Goal: Use online tool/utility: Utilize a website feature to perform a specific function

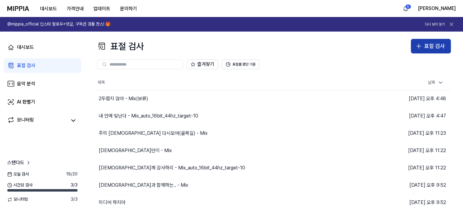
click at [424, 50] on div "표절 검사" at bounding box center [434, 46] width 21 height 9
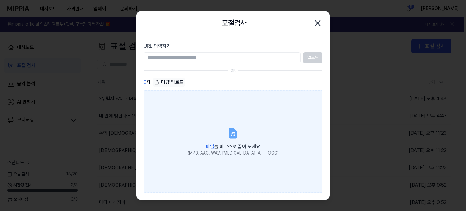
click at [224, 142] on div "파일 을 마우스로 끌어 오세요" at bounding box center [233, 146] width 91 height 8
click at [0, 0] on input "파일 을 마우스로 끌어 오세요 (MP3, AAC, WAV, [MEDICAL_DATA], AIFF, OGG)" at bounding box center [0, 0] width 0 height 0
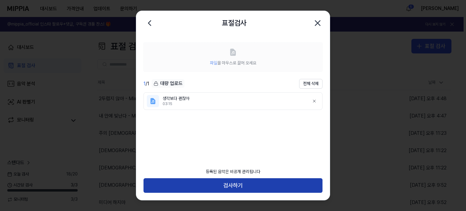
click at [248, 188] on button "검사하기" at bounding box center [232, 185] width 179 height 15
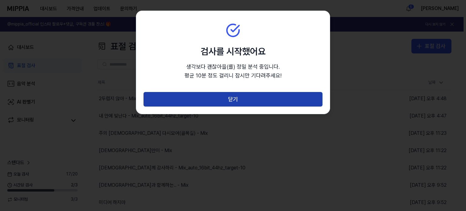
click at [274, 98] on button "닫기" at bounding box center [232, 99] width 179 height 15
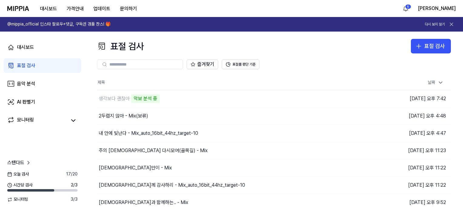
click at [186, 44] on div "표절 검사 표절 검사" at bounding box center [274, 46] width 354 height 15
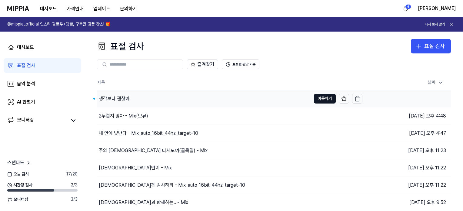
click at [116, 100] on div "생각보다 괜찮아" at bounding box center [114, 98] width 31 height 7
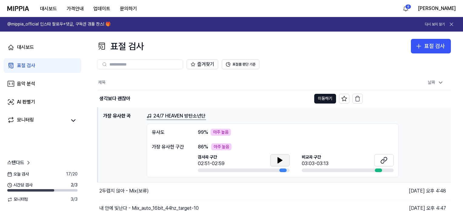
click at [276, 155] on button at bounding box center [279, 160] width 19 height 12
click at [385, 160] on icon at bounding box center [385, 159] width 4 height 4
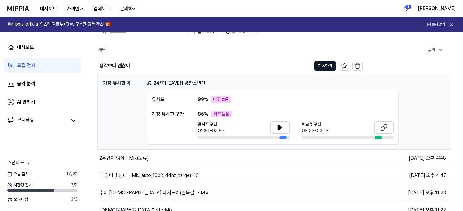
scroll to position [30, 0]
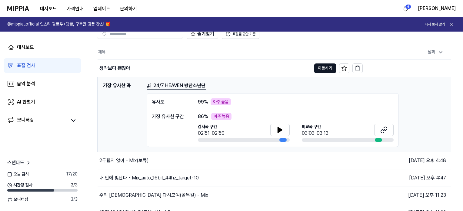
click at [116, 85] on h1 "가장 유사한 곡" at bounding box center [122, 114] width 39 height 65
click at [327, 69] on button "이동하기" at bounding box center [325, 68] width 22 height 10
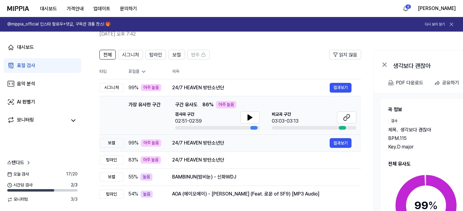
click at [217, 143] on div "24/7 HEAVEN 방탄소년단" at bounding box center [251, 142] width 158 height 7
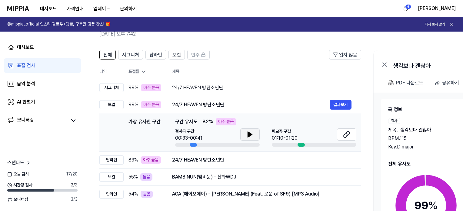
click at [250, 138] on button at bounding box center [249, 134] width 19 height 12
click at [345, 136] on icon at bounding box center [346, 134] width 7 height 7
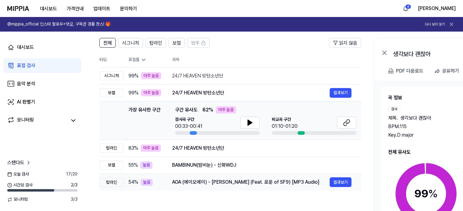
scroll to position [61, 0]
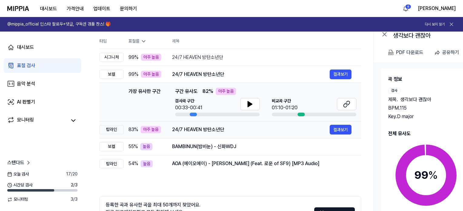
click at [200, 130] on div "24/7 HEAVEN 방탄소년단" at bounding box center [251, 129] width 158 height 7
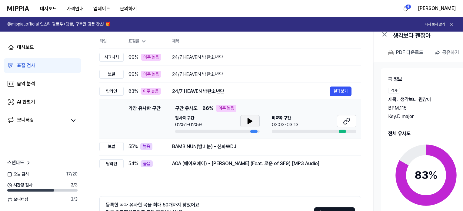
click at [248, 119] on icon at bounding box center [250, 120] width 4 height 5
click at [346, 119] on icon at bounding box center [346, 120] width 7 height 7
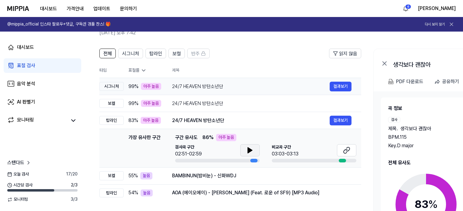
scroll to position [30, 0]
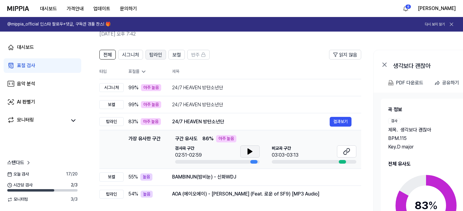
click at [148, 54] on button "탑라인" at bounding box center [156, 55] width 21 height 10
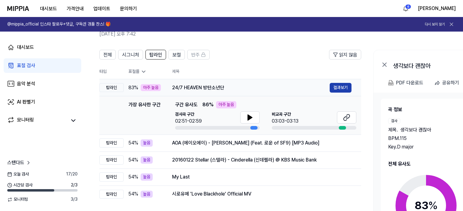
click at [333, 86] on button "결과보기" at bounding box center [341, 88] width 22 height 10
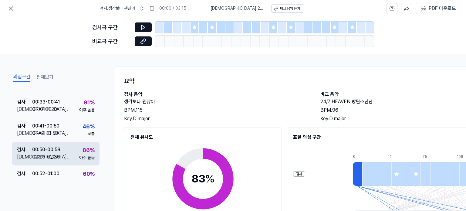
scroll to position [0, 0]
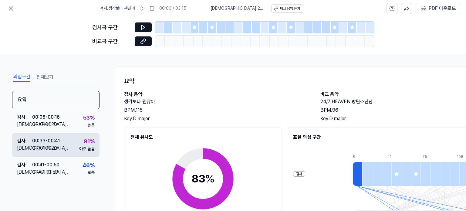
click at [79, 144] on div "91 % 아주 높음" at bounding box center [86, 144] width 15 height 15
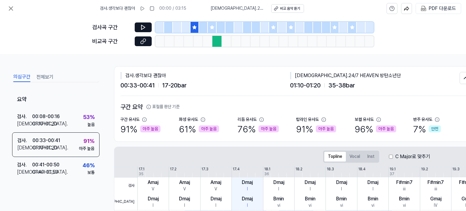
click at [67, 192] on div "의심구간 전체보기 요약 검사 . 00:08 - 00:16 비교 . 01:10 - 01:20 53 % 높음 검사 . 00:33 - 00:41 비…" at bounding box center [55, 137] width 87 height 132
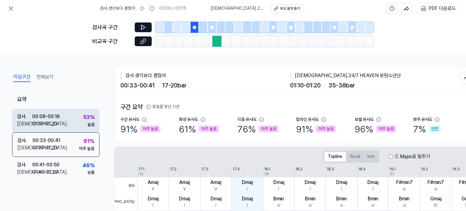
click at [52, 114] on div "00:08 - 00:16" at bounding box center [46, 116] width 28 height 7
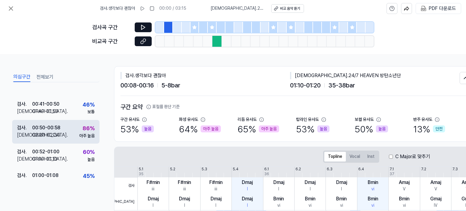
click at [64, 132] on div "검사 . 00:50 - 00:58 비교 . 02:20 - 02:30 86 % 아주 높음" at bounding box center [55, 132] width 87 height 24
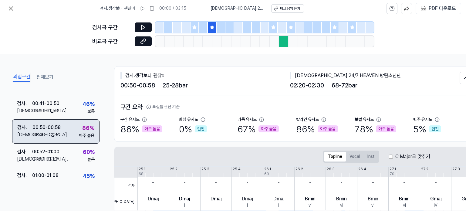
scroll to position [60, 0]
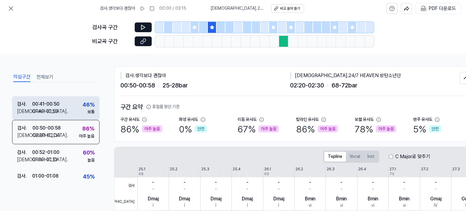
click at [63, 113] on div "검사 . 00:41 - 00:50 비교 . 01:40 - 01:50 46 % 보통" at bounding box center [55, 108] width 87 height 24
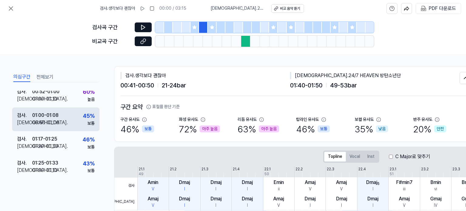
click at [63, 115] on div "검사 . 01:00 - 01:08 비교 . 00:50 - 01:00 45 % 보통" at bounding box center [55, 119] width 87 height 24
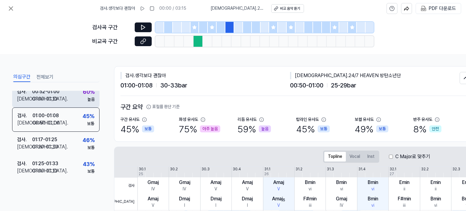
click at [63, 99] on div "검사 . 00:52 - 01:00 비교 . 01:00 - 01:10 60 % 높음" at bounding box center [55, 95] width 87 height 24
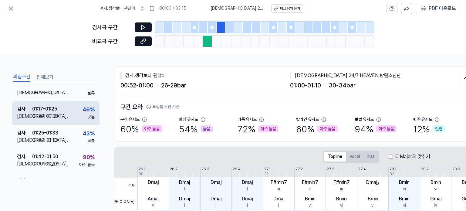
click at [60, 124] on div "검사 . 01:17 - 01:25 비교 . 01:20 - 01:30 46 % 보통" at bounding box center [55, 113] width 87 height 24
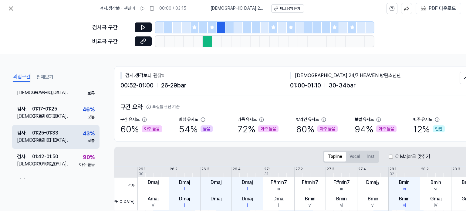
scroll to position [150, 0]
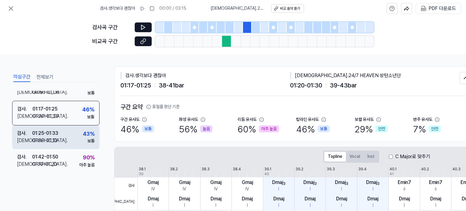
click at [58, 141] on div "[DEMOGRAPHIC_DATA] . 01:00 - 01:10" at bounding box center [37, 140] width 41 height 7
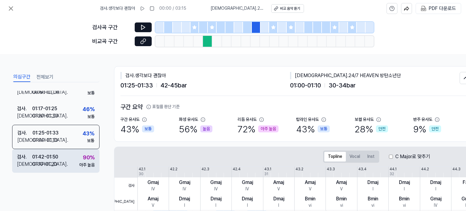
click at [57, 155] on div "01:42 - 01:50" at bounding box center [45, 156] width 26 height 7
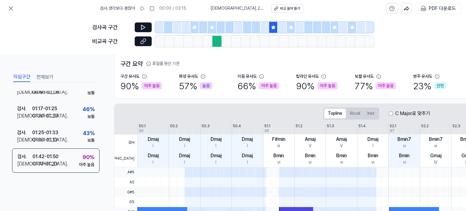
scroll to position [61, 0]
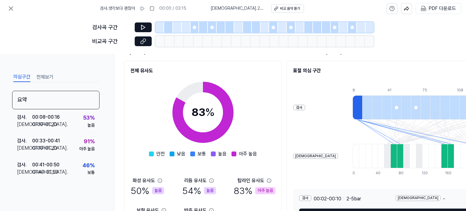
scroll to position [113, 0]
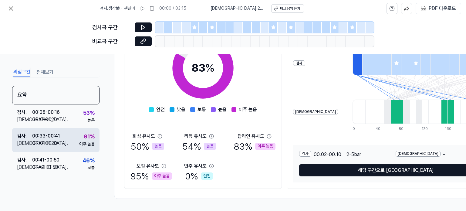
click at [66, 138] on div "검사 . 00:33 - 00:41 비교 . 01:10 - 01:20 91 % 아주 높음" at bounding box center [55, 140] width 87 height 24
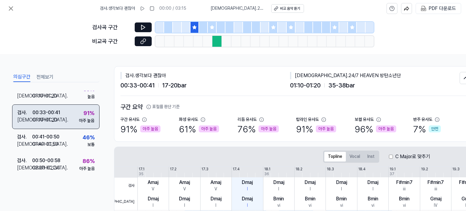
scroll to position [30, 0]
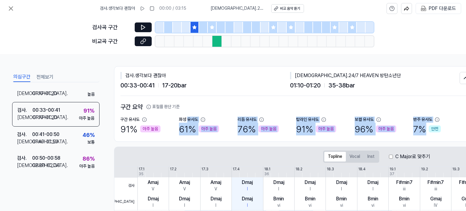
drag, startPoint x: 188, startPoint y: 116, endPoint x: 447, endPoint y: 129, distance: 258.6
click at [447, 129] on div "구간 유사도 91 % 아주 높음 화성 유사도 61 % 아주 높음 리듬 유사도 76 % 아주 높음 탑라인 유사도 91 % 아주 높음 보컬 유사도…" at bounding box center [295, 125] width 351 height 19
copy div "유사도 61 % 아주 높음 리듬 유사도 76 % 아주 높음 탑라인 유사도 91 % 아주 높음 보컬 유사도 96 % 아주 높음 반주 유사도 7 %"
click at [69, 186] on div "의심구간 전체보기 요약 검사 . 00:08 - 00:16 비교 . 01:10 - 01:20 53 % 높음 검사 . 00:33 - 00:41 비…" at bounding box center [55, 137] width 87 height 132
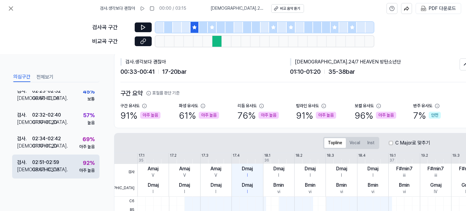
scroll to position [61, 0]
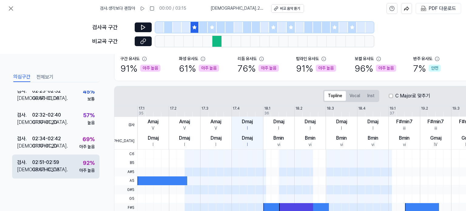
click at [71, 166] on div "검사 . 02:51 - 02:59 비교 . 03:03 - 03:13 92 % 아주 높음" at bounding box center [55, 166] width 87 height 24
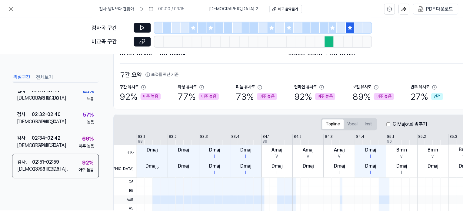
scroll to position [30, 0]
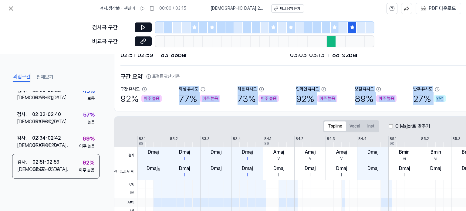
drag, startPoint x: 176, startPoint y: 88, endPoint x: 444, endPoint y: 100, distance: 268.8
click at [444, 100] on div "구간 유사도 92 % 아주 높음 화성 유사도 77 % 아주 높음 리듬 유사도 73 % 아주 높음 탑라인 유사도 92 % 아주 높음 보컬 유사도…" at bounding box center [295, 95] width 351 height 19
click at [447, 98] on div "[DEMOGRAPHIC_DATA]도 27 % 안전" at bounding box center [442, 95] width 59 height 19
drag, startPoint x: 448, startPoint y: 98, endPoint x: 179, endPoint y: 87, distance: 269.1
click at [179, 87] on div "구간 유사도 92 % 아주 높음 화성 유사도 77 % 아주 높음 리듬 유사도 73 % 아주 높음 탑라인 유사도 92 % 아주 높음 보컬 유사도…" at bounding box center [295, 95] width 351 height 19
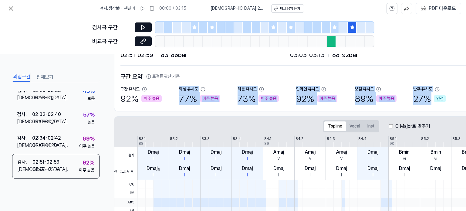
copy div "화성 유사도 77 % 아주 높음 리듬 유사도 73 % 아주 높음 탑라인 유사도 92 % 아주 높음 보컬 유사도 89 % 아주 높음 반주 유사도…"
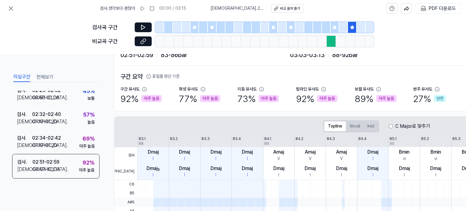
click at [37, 38] on div "검사곡 구간 비교곡 구간" at bounding box center [233, 35] width 466 height 37
click at [10, 9] on icon at bounding box center [11, 9] width 4 height 4
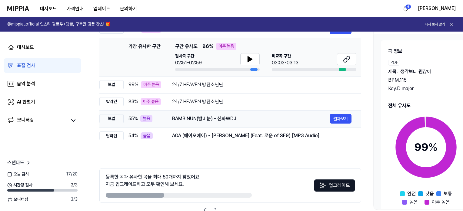
scroll to position [91, 0]
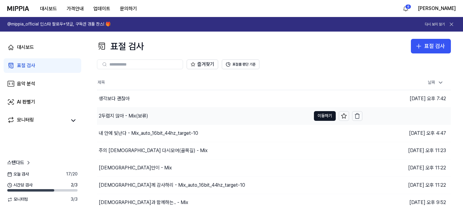
click at [113, 120] on div "2두렵지 않아 - Mix(보류)" at bounding box center [204, 115] width 214 height 17
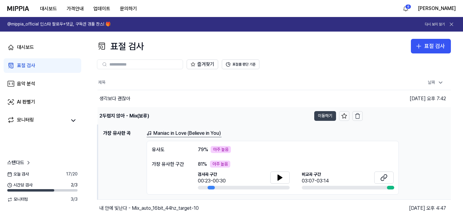
click at [318, 112] on button "이동하기" at bounding box center [325, 116] width 22 height 10
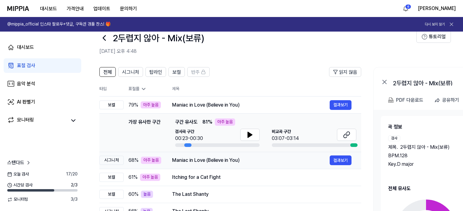
scroll to position [30, 0]
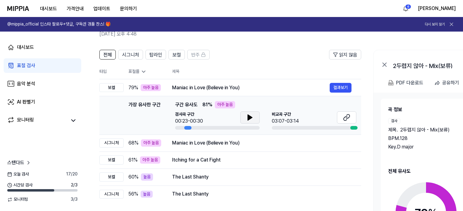
click at [246, 116] on button at bounding box center [249, 117] width 19 height 12
click at [350, 118] on icon at bounding box center [346, 117] width 7 height 7
click at [202, 88] on div "Maniac in Love (Believe in You)" at bounding box center [251, 87] width 158 height 7
click at [72, 125] on div "모니터링" at bounding box center [43, 120] width 78 height 15
click at [52, 61] on link "표절 검사" at bounding box center [43, 65] width 78 height 15
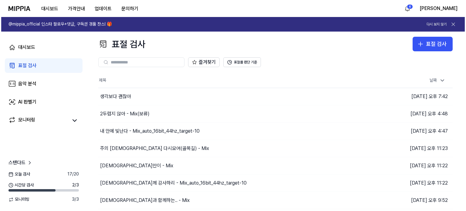
scroll to position [0, 0]
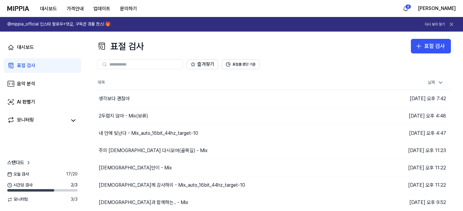
click at [38, 2] on div "대시보드 가격안내 업데이트 문의하기" at bounding box center [88, 8] width 107 height 17
click at [49, 10] on button "대시보드" at bounding box center [48, 9] width 27 height 12
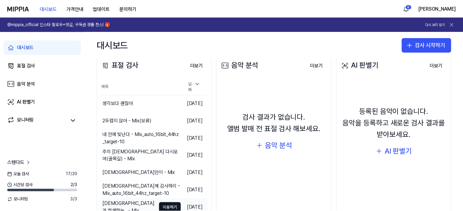
scroll to position [75, 0]
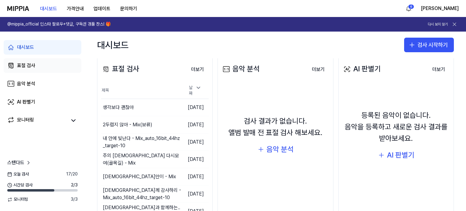
click at [51, 65] on link "표절 검사" at bounding box center [43, 65] width 78 height 15
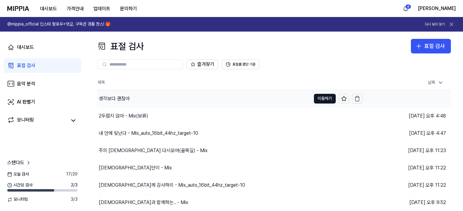
click at [139, 99] on div "생각보다 괜찮아" at bounding box center [204, 98] width 214 height 17
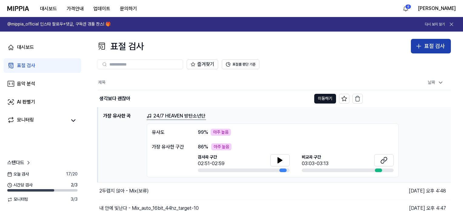
click at [440, 51] on button "표절 검사" at bounding box center [431, 46] width 40 height 15
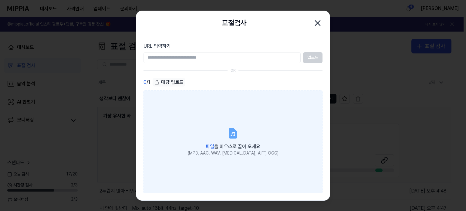
click at [217, 142] on div "파일 을 마우스로 끌어 오세요" at bounding box center [233, 146] width 91 height 8
click at [0, 0] on input "파일 을 마우스로 끌어 오세요 (MP3, AAC, WAV, [MEDICAL_DATA], AIFF, OGG)" at bounding box center [0, 0] width 0 height 0
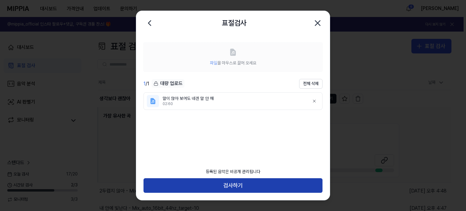
click at [286, 185] on button "검사하기" at bounding box center [232, 185] width 179 height 15
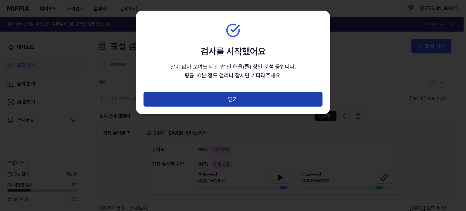
click at [245, 94] on button "닫기" at bounding box center [232, 99] width 179 height 15
